Goal: Task Accomplishment & Management: Manage account settings

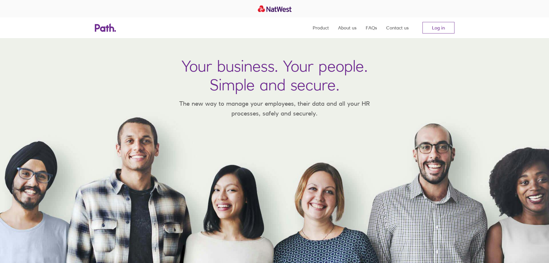
click at [427, 26] on link "Log in" at bounding box center [438, 28] width 32 height 12
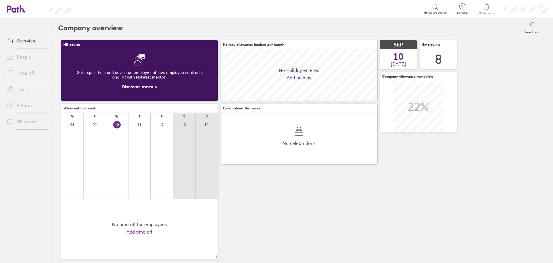
scroll to position [51, 157]
click at [22, 69] on link "Time off" at bounding box center [25, 73] width 46 height 12
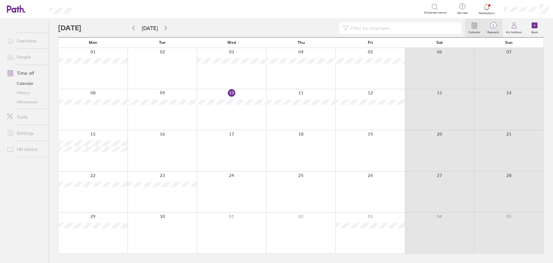
click at [495, 23] on span "1" at bounding box center [493, 25] width 19 height 5
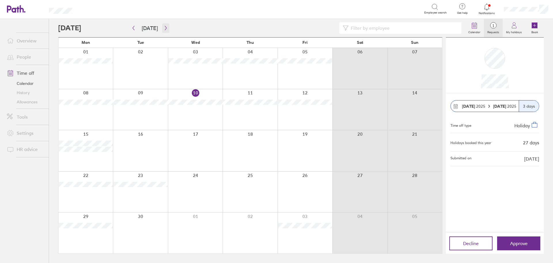
click at [164, 27] on icon "button" at bounding box center [166, 28] width 4 height 5
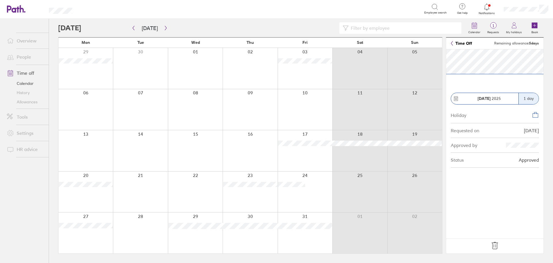
click at [497, 248] on icon at bounding box center [495, 245] width 6 height 7
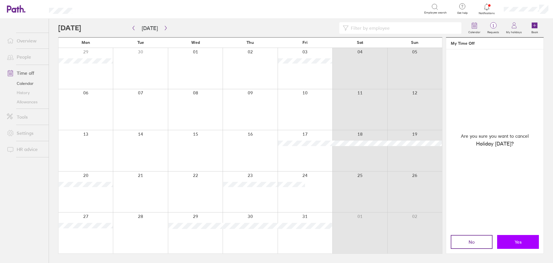
click at [510, 244] on button "Yes" at bounding box center [518, 242] width 42 height 14
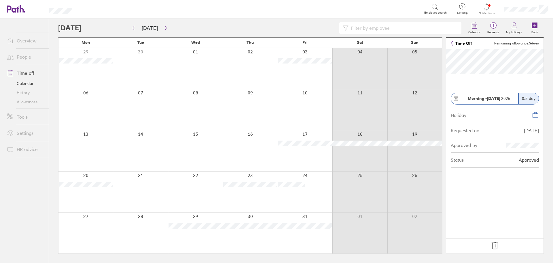
click at [498, 243] on icon at bounding box center [495, 245] width 9 height 9
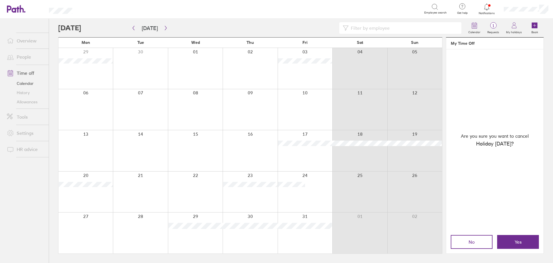
click at [523, 240] on button "Yes" at bounding box center [518, 242] width 42 height 14
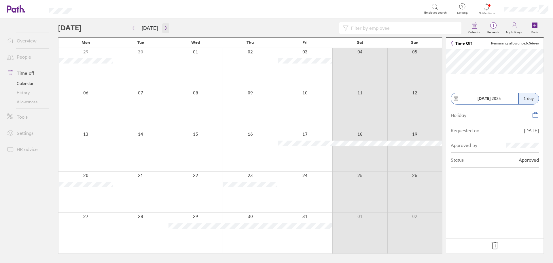
click at [163, 31] on button "button" at bounding box center [165, 28] width 7 height 10
click at [166, 31] on button "button" at bounding box center [165, 28] width 7 height 10
click at [165, 30] on icon "button" at bounding box center [166, 28] width 4 height 5
click at [87, 146] on div at bounding box center [86, 150] width 54 height 41
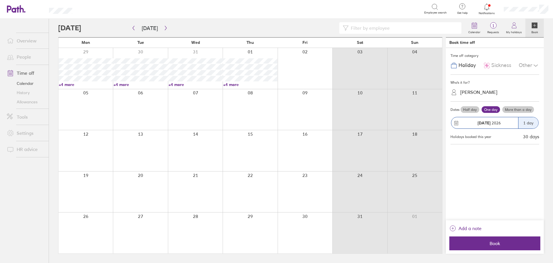
click at [29, 84] on link "Calendar" at bounding box center [25, 83] width 46 height 9
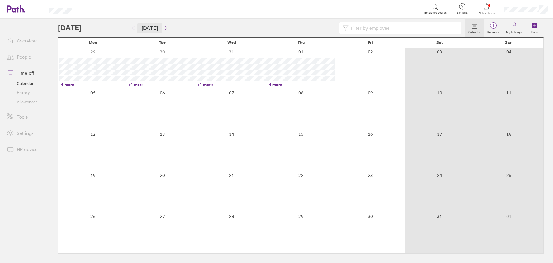
click at [148, 29] on button "[DATE]" at bounding box center [149, 28] width 25 height 10
click at [27, 103] on link "Allowances" at bounding box center [25, 101] width 46 height 9
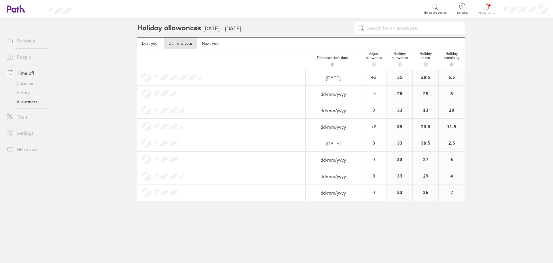
click at [29, 81] on link "Calendar" at bounding box center [25, 83] width 46 height 9
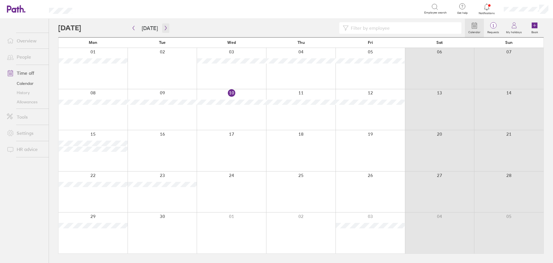
click at [164, 29] on icon "button" at bounding box center [166, 28] width 4 height 5
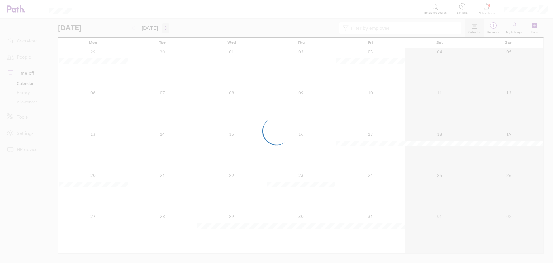
click at [163, 29] on div at bounding box center [276, 131] width 553 height 263
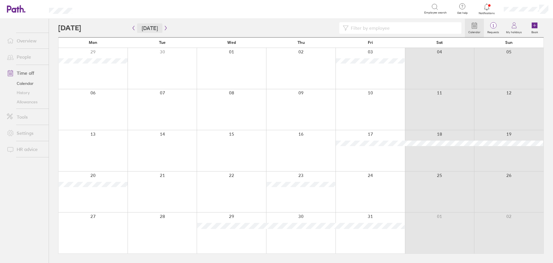
click at [139, 29] on button "[DATE]" at bounding box center [149, 28] width 25 height 10
click at [166, 30] on button "button" at bounding box center [165, 28] width 7 height 10
click at [119, 221] on div at bounding box center [93, 232] width 69 height 41
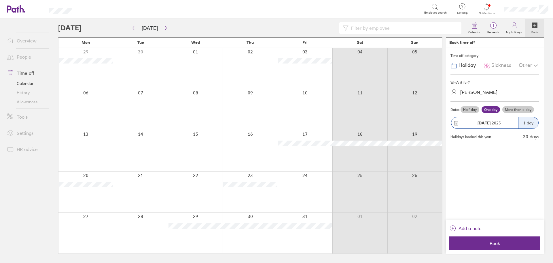
click at [486, 115] on button "[DATE] 1 day" at bounding box center [495, 123] width 89 height 18
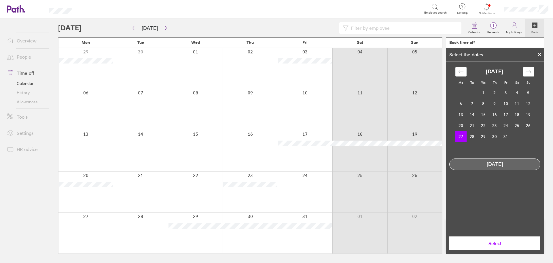
click at [485, 242] on span "Select" at bounding box center [495, 242] width 83 height 5
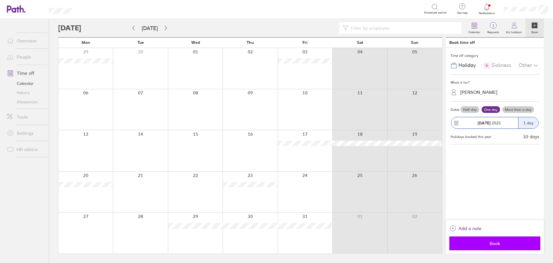
click at [485, 237] on button "Book" at bounding box center [495, 243] width 91 height 14
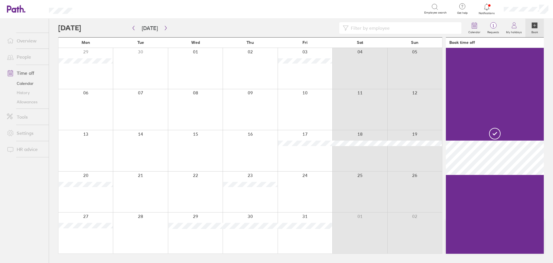
click at [308, 182] on div at bounding box center [305, 191] width 55 height 41
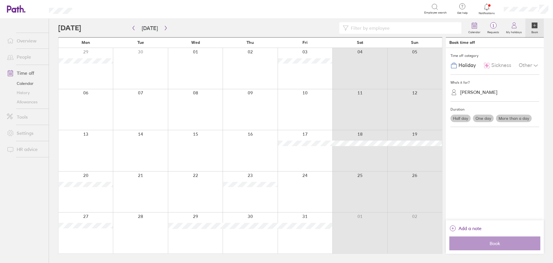
click at [308, 188] on div at bounding box center [305, 191] width 55 height 41
click at [455, 120] on label "Half day" at bounding box center [461, 117] width 20 height 7
click at [0, 0] on input "Half day" at bounding box center [0, 0] width 0 height 0
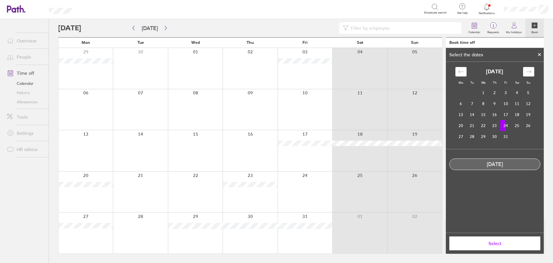
click at [495, 247] on button "Select" at bounding box center [495, 243] width 91 height 14
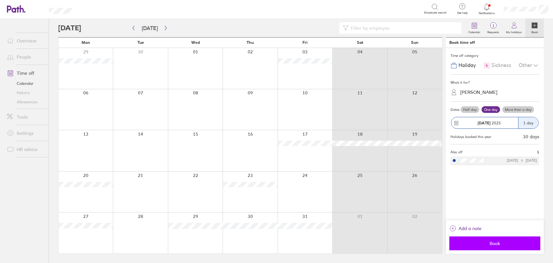
click at [494, 244] on span "Book" at bounding box center [495, 242] width 83 height 5
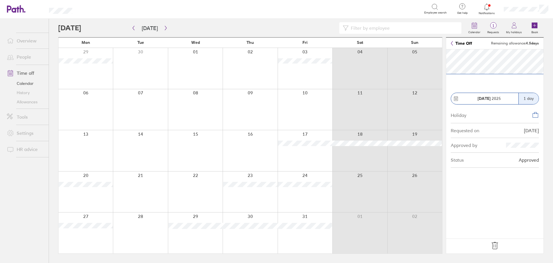
click at [497, 245] on icon at bounding box center [495, 245] width 9 height 9
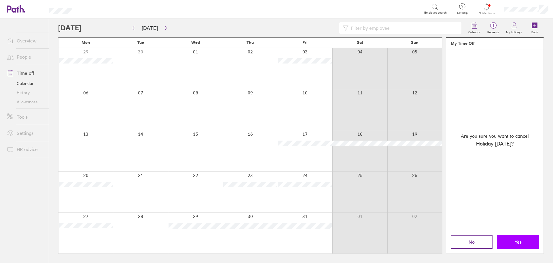
click at [510, 243] on button "Yes" at bounding box center [518, 242] width 42 height 14
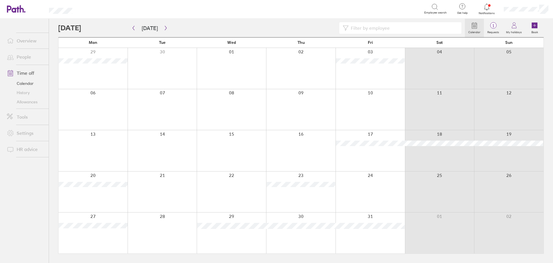
click at [368, 190] on div at bounding box center [370, 191] width 69 height 41
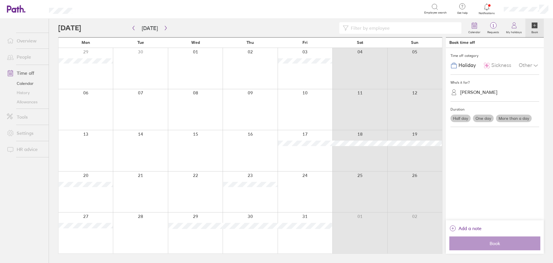
click at [457, 116] on label "Half day" at bounding box center [461, 117] width 20 height 7
click at [0, 0] on input "Half day" at bounding box center [0, 0] width 0 height 0
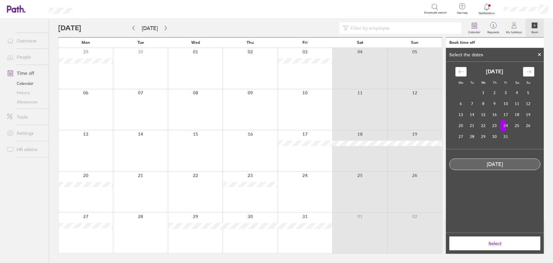
click at [504, 126] on td "24" at bounding box center [506, 125] width 11 height 11
click at [500, 248] on button "Select" at bounding box center [495, 243] width 91 height 14
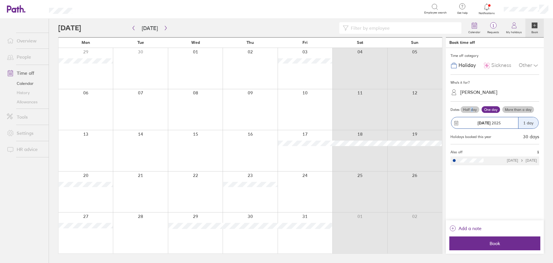
click at [471, 109] on label "Half day" at bounding box center [470, 109] width 19 height 7
click at [466, 112] on label "Half day" at bounding box center [470, 109] width 19 height 7
click at [0, 0] on input "Half day" at bounding box center [0, 0] width 0 height 0
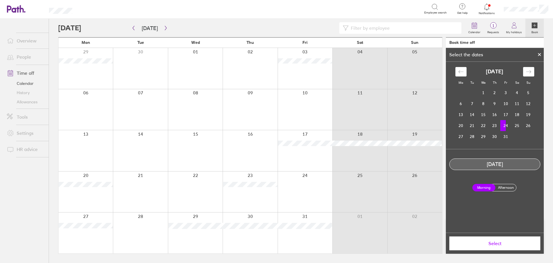
click at [484, 244] on span "Select" at bounding box center [495, 242] width 83 height 5
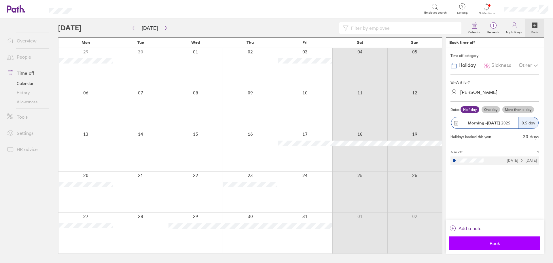
click at [503, 244] on span "Book" at bounding box center [495, 242] width 83 height 5
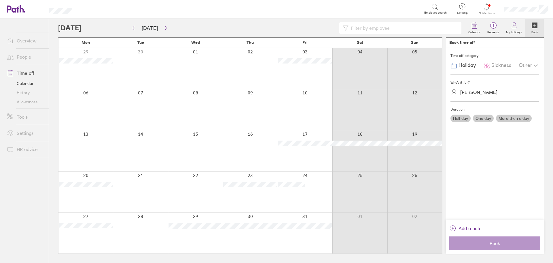
click at [32, 100] on link "Allowances" at bounding box center [25, 101] width 46 height 9
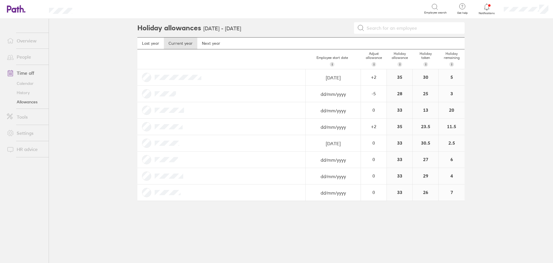
click at [26, 84] on link "Calendar" at bounding box center [25, 83] width 46 height 9
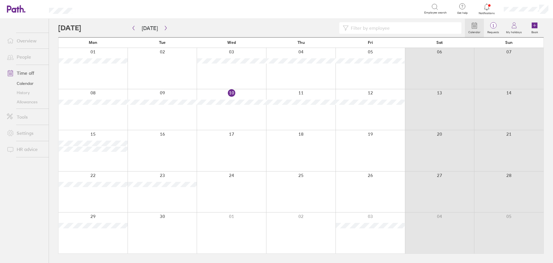
click at [307, 118] on div at bounding box center [300, 109] width 69 height 41
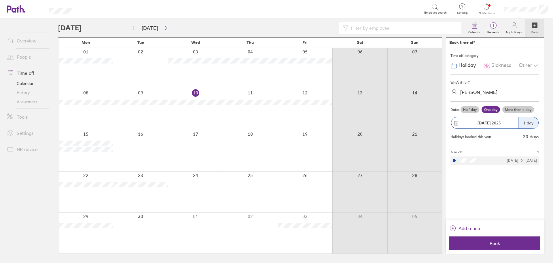
click at [479, 121] on strong "[DATE]" at bounding box center [484, 122] width 13 height 5
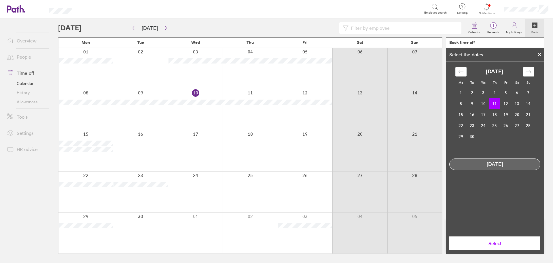
click at [484, 244] on span "Select" at bounding box center [495, 242] width 83 height 5
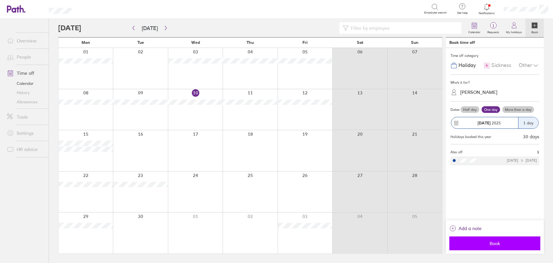
click at [484, 247] on button "Book" at bounding box center [495, 243] width 91 height 14
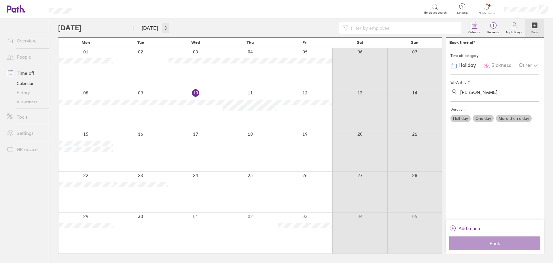
click at [163, 31] on button "button" at bounding box center [165, 28] width 7 height 10
click at [91, 115] on div at bounding box center [86, 109] width 54 height 41
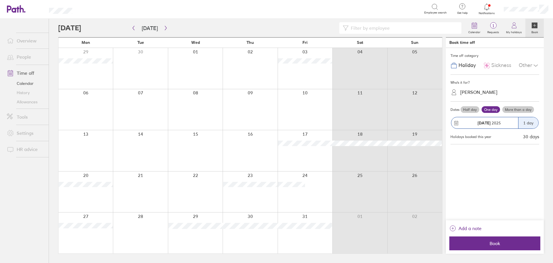
click at [92, 102] on div at bounding box center [86, 109] width 54 height 41
click at [32, 99] on link "Allowances" at bounding box center [25, 101] width 46 height 9
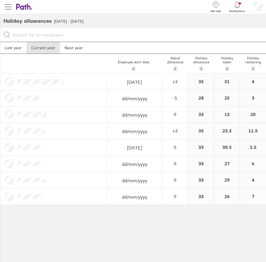
click at [7, 7] on span "button" at bounding box center [8, 7] width 7 height 1
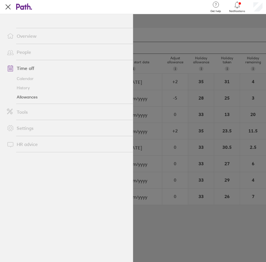
click at [22, 80] on link "Calendar" at bounding box center [67, 78] width 131 height 9
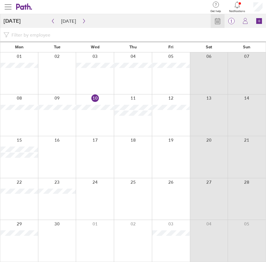
click at [7, 6] on span "button" at bounding box center [8, 6] width 7 height 7
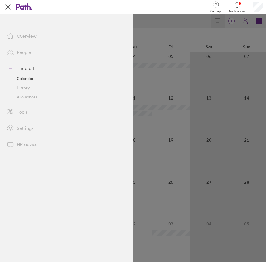
click at [29, 96] on link "Allowances" at bounding box center [67, 97] width 131 height 9
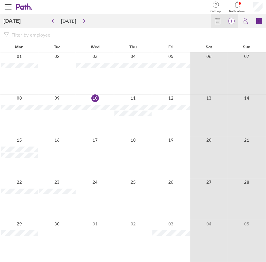
click at [229, 23] on span "1" at bounding box center [232, 21] width 14 height 5
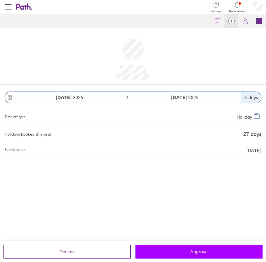
click at [173, 254] on button "Approve" at bounding box center [198, 252] width 127 height 14
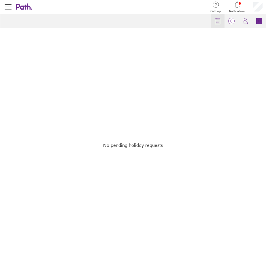
click at [214, 18] on icon at bounding box center [217, 21] width 7 height 7
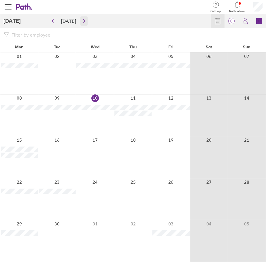
click at [84, 20] on button "button" at bounding box center [83, 20] width 7 height 9
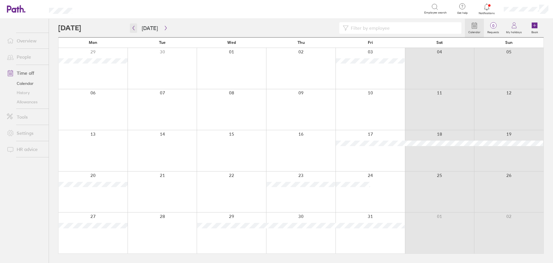
click at [136, 31] on button "button" at bounding box center [133, 28] width 7 height 10
